Goal: Check status: Check status

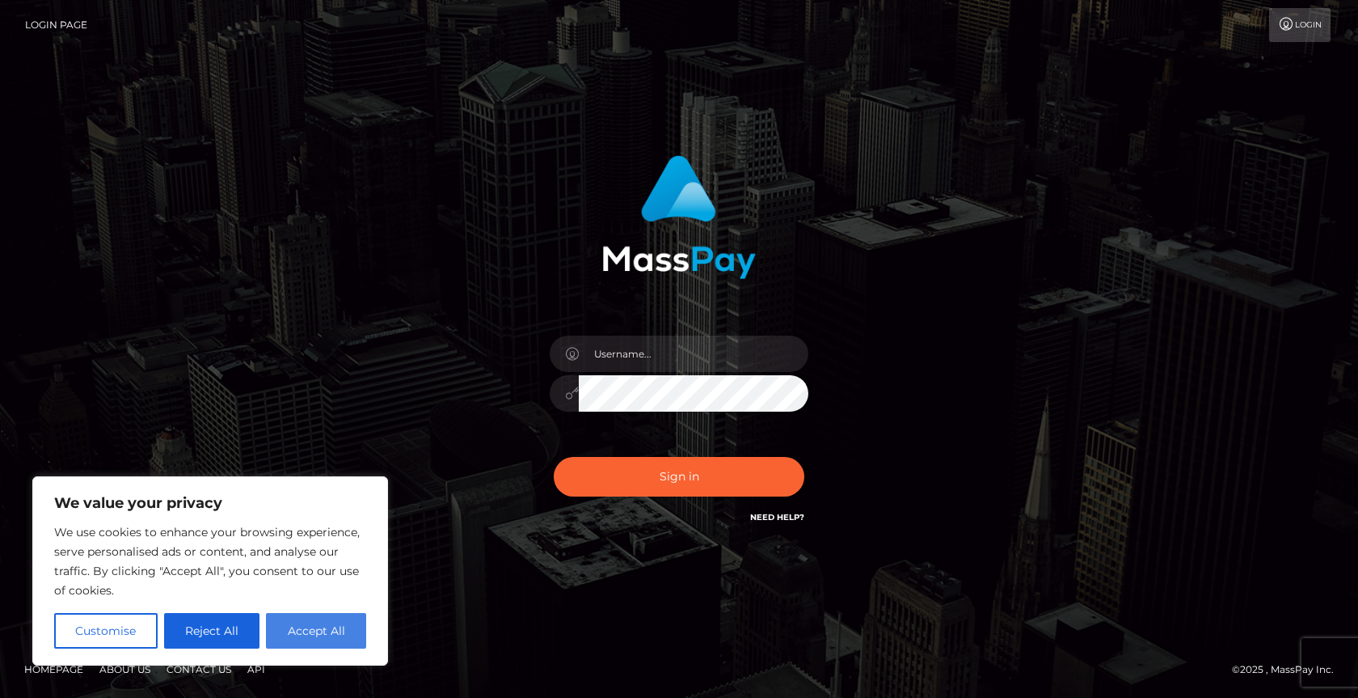
click at [301, 632] on button "Accept All" at bounding box center [316, 631] width 100 height 36
checkbox input "true"
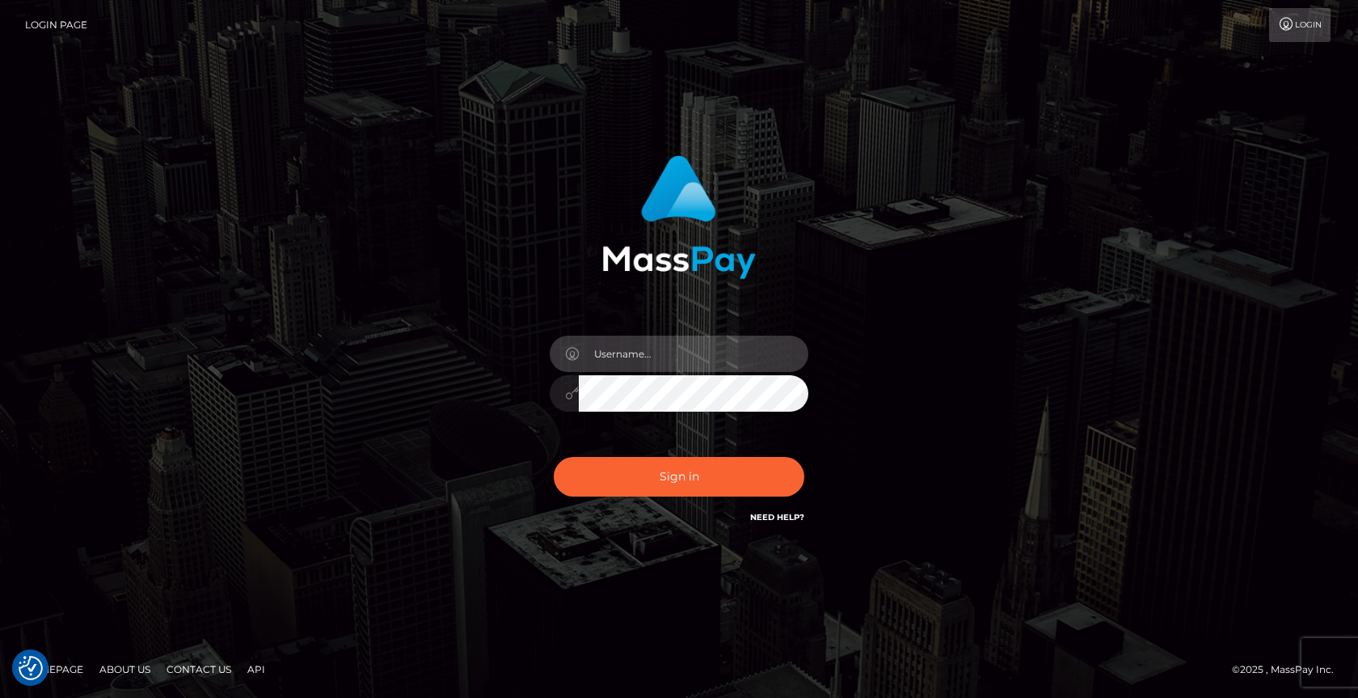
click at [630, 350] on input "text" at bounding box center [694, 353] width 230 height 36
click at [644, 363] on input "text" at bounding box center [694, 353] width 230 height 36
type input "michael.olavivo"
click at [554, 457] on button "Sign in" at bounding box center [679, 477] width 251 height 40
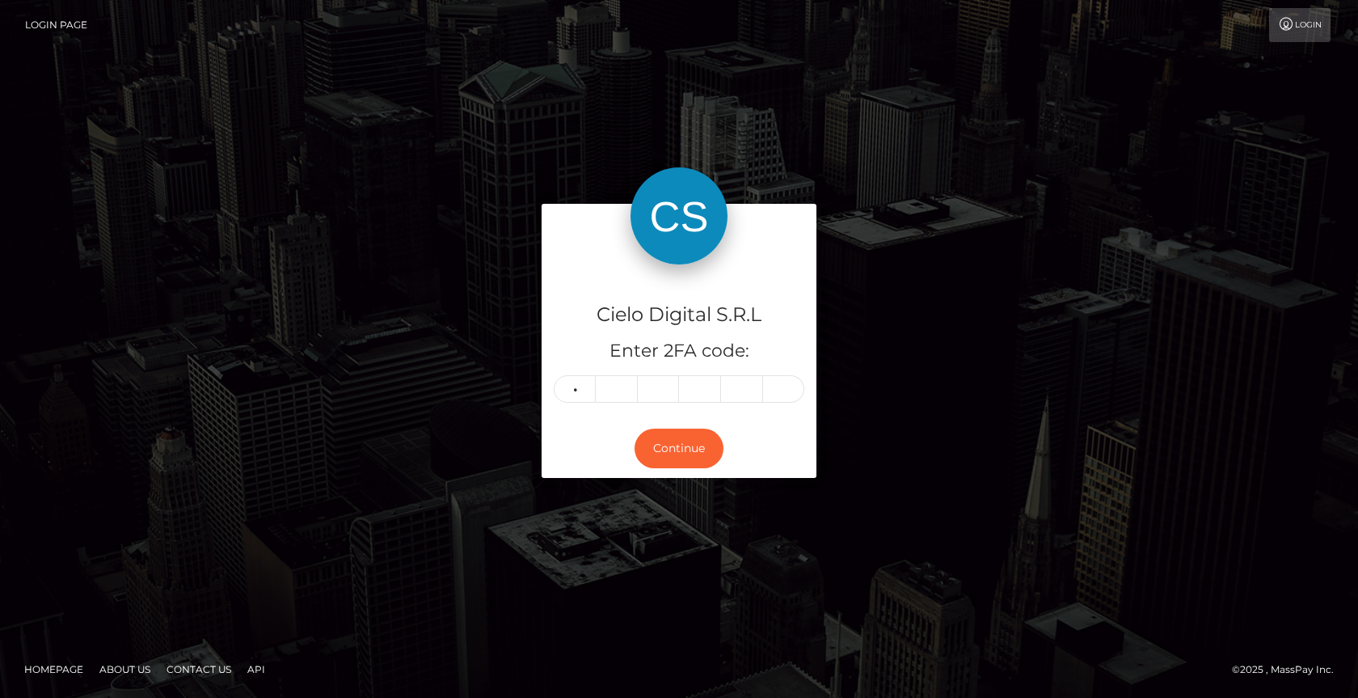
type input "6"
type input "0"
type input "7"
type input "3"
type input "5"
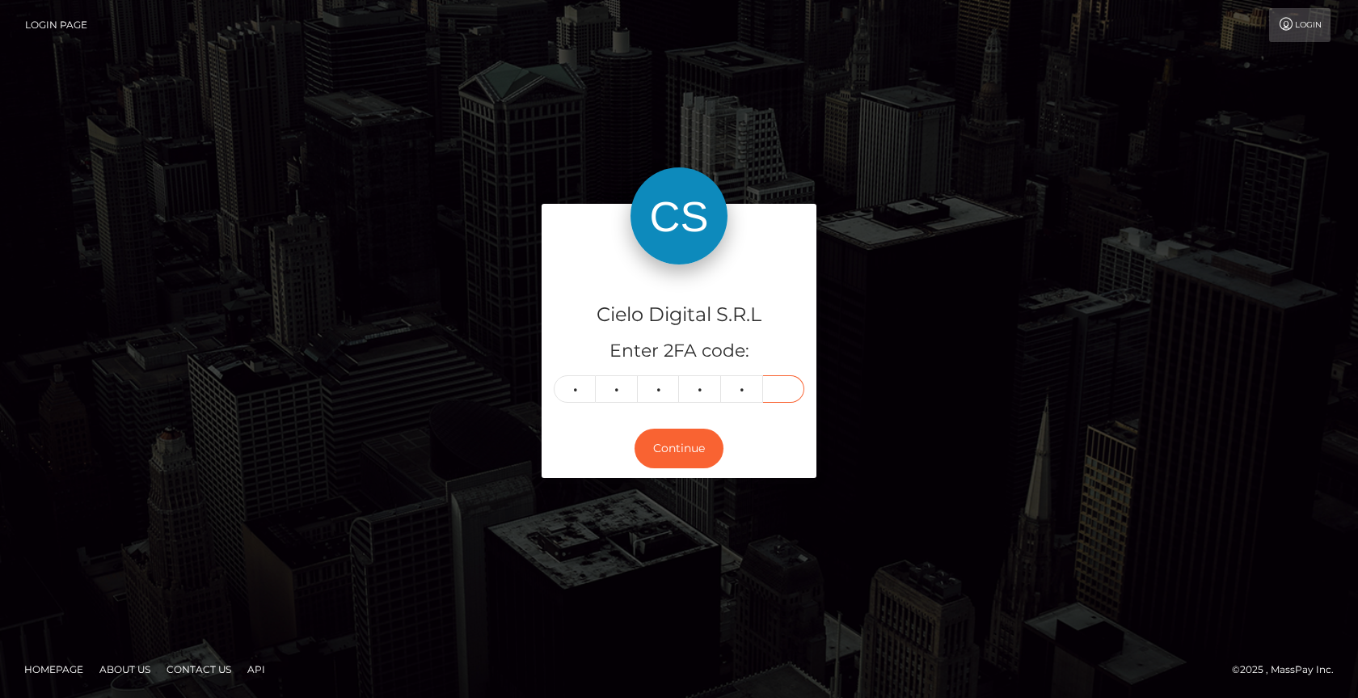
type input "5"
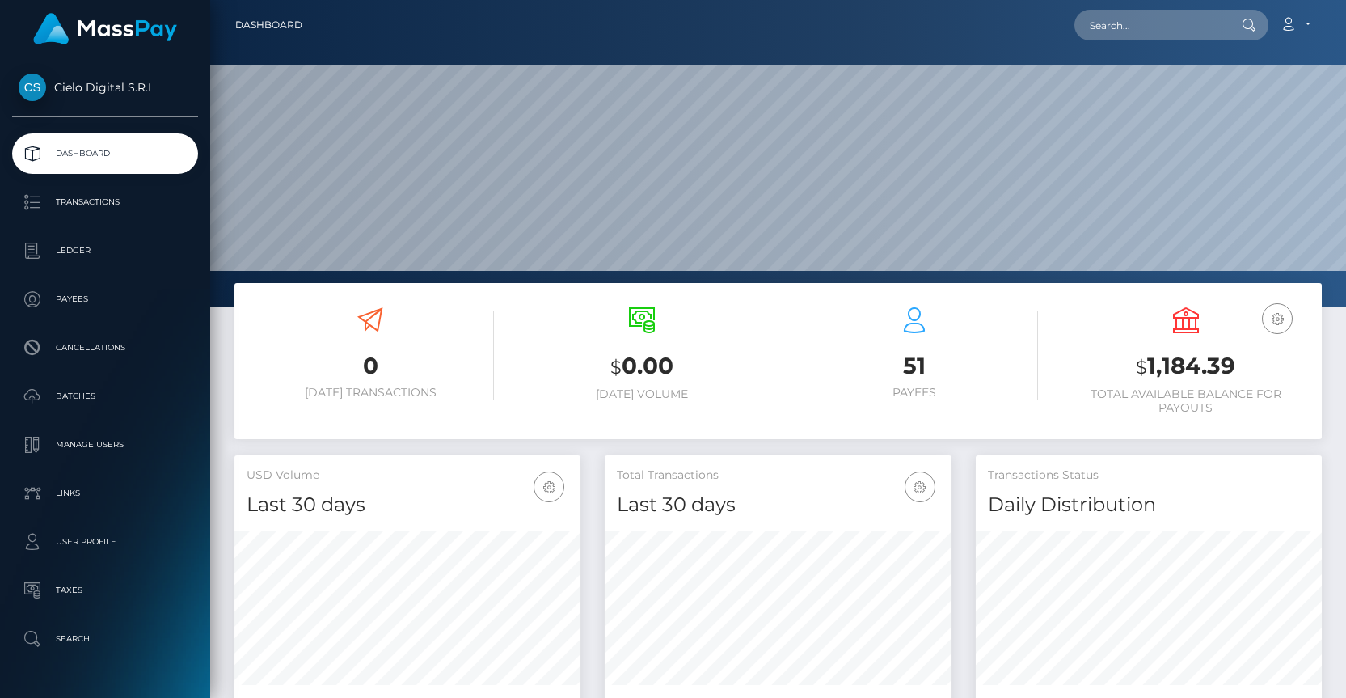
scroll to position [286, 346]
click at [116, 209] on p "Transactions" at bounding box center [105, 202] width 173 height 24
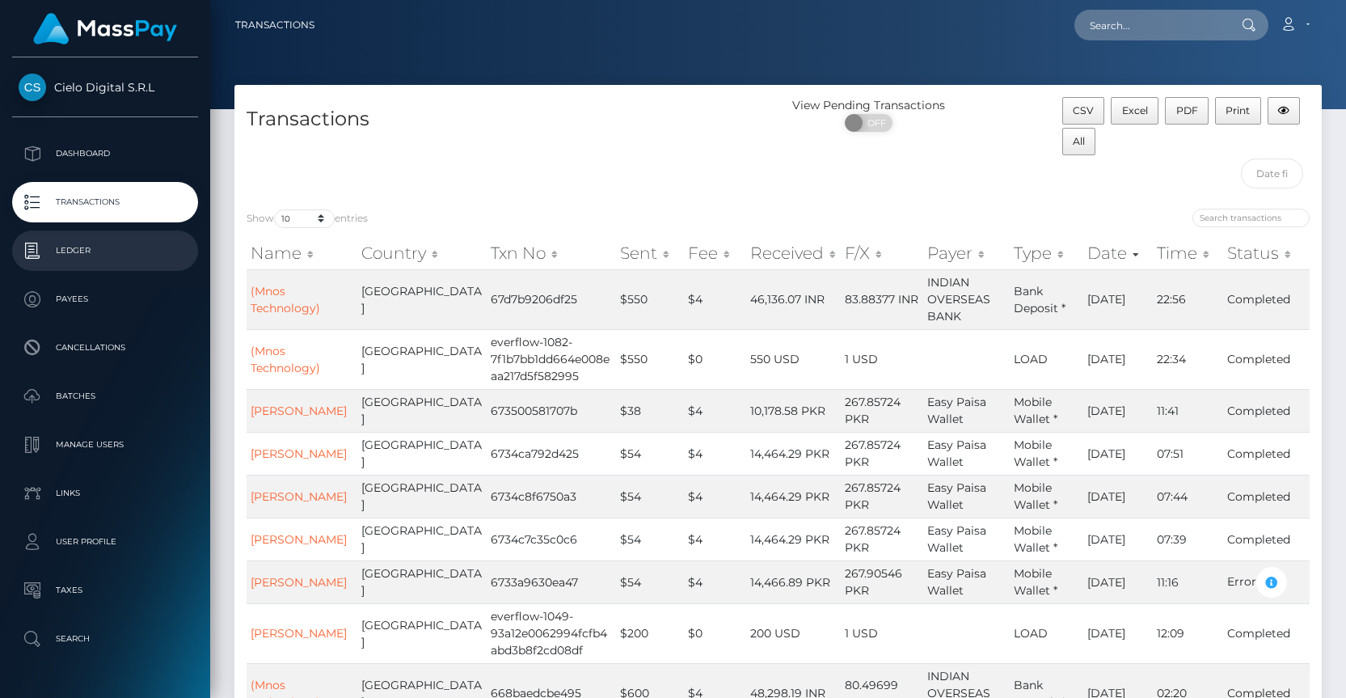
click at [78, 254] on p "Ledger" at bounding box center [105, 250] width 173 height 24
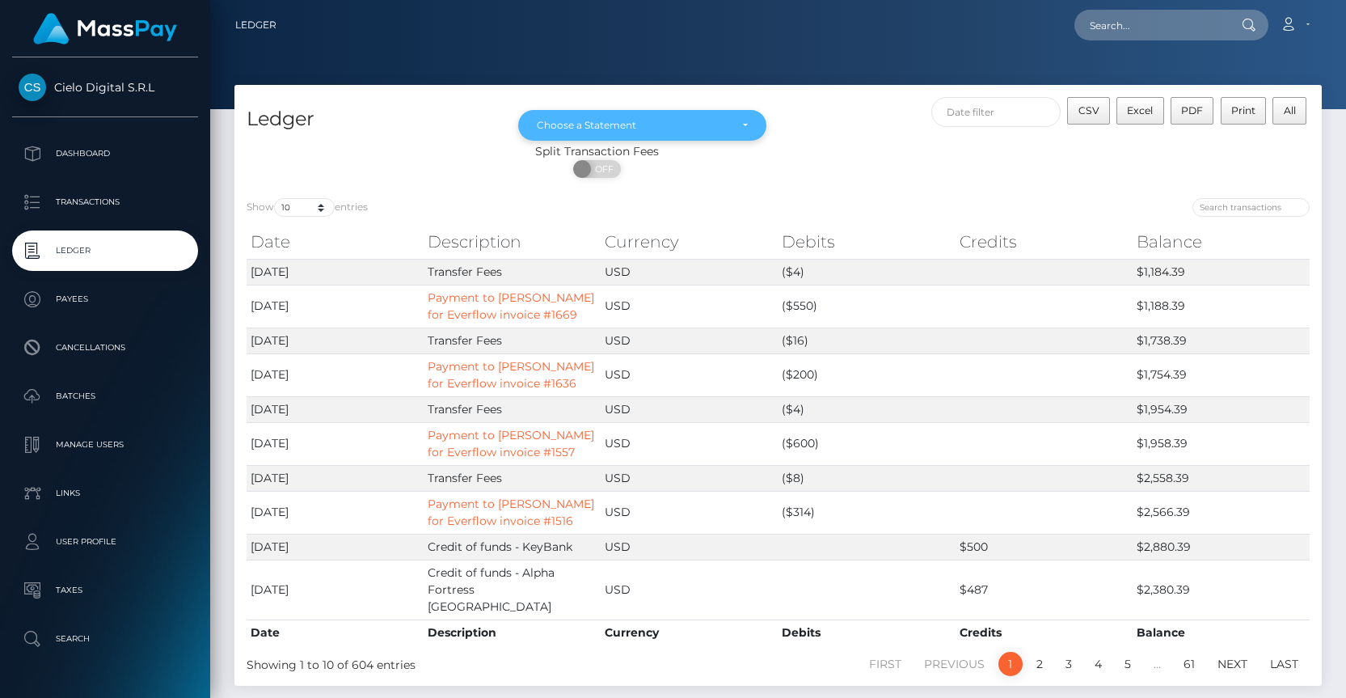
click at [732, 129] on div "Choose a Statement" at bounding box center [642, 125] width 210 height 13
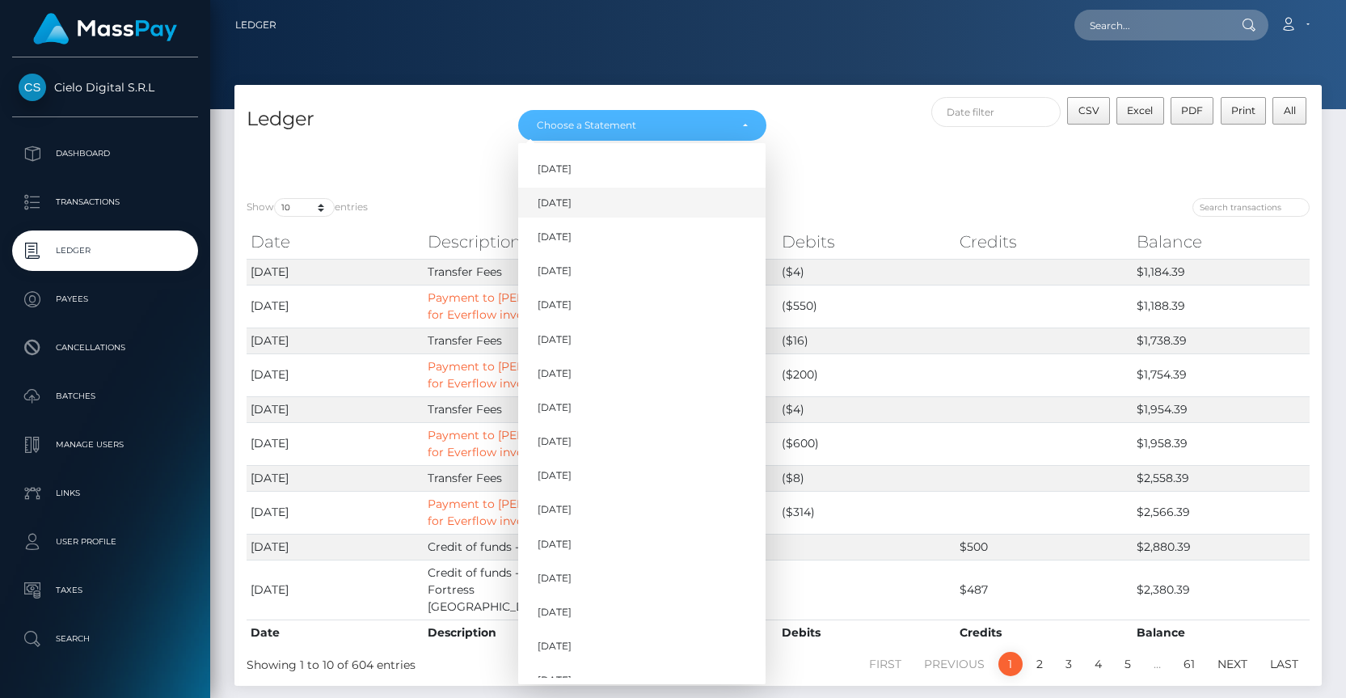
click at [582, 201] on link "[DATE]" at bounding box center [641, 203] width 247 height 30
select select "[DATE]"
